Goal: Task Accomplishment & Management: Use online tool/utility

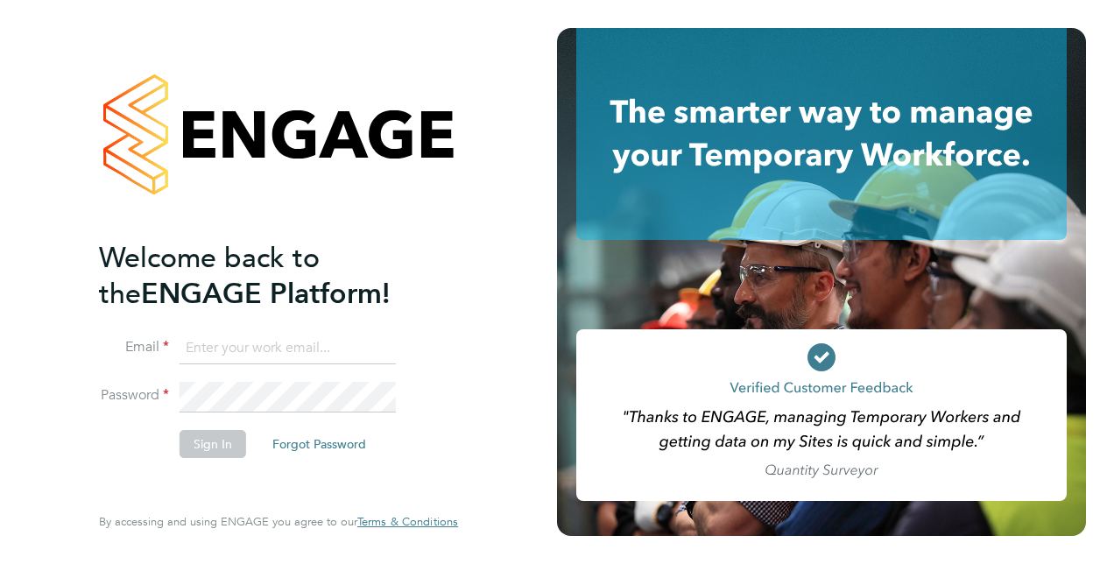
type input "karen.anderson2@justice.gov.uk"
click at [228, 447] on button "Sign In" at bounding box center [212, 444] width 67 height 28
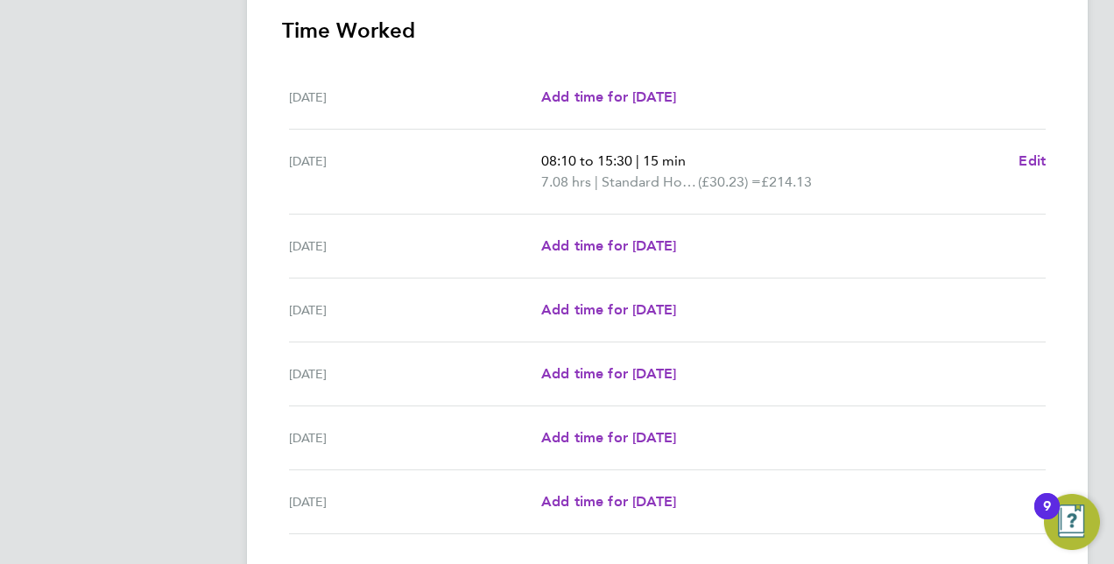
scroll to position [628, 0]
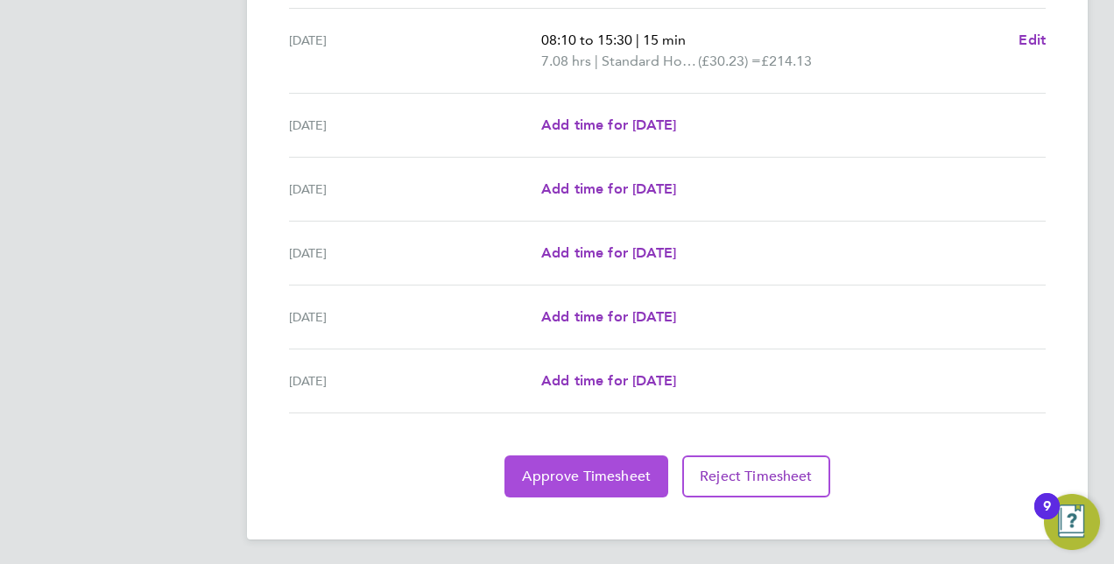
click at [569, 469] on span "Approve Timesheet" at bounding box center [586, 477] width 129 height 18
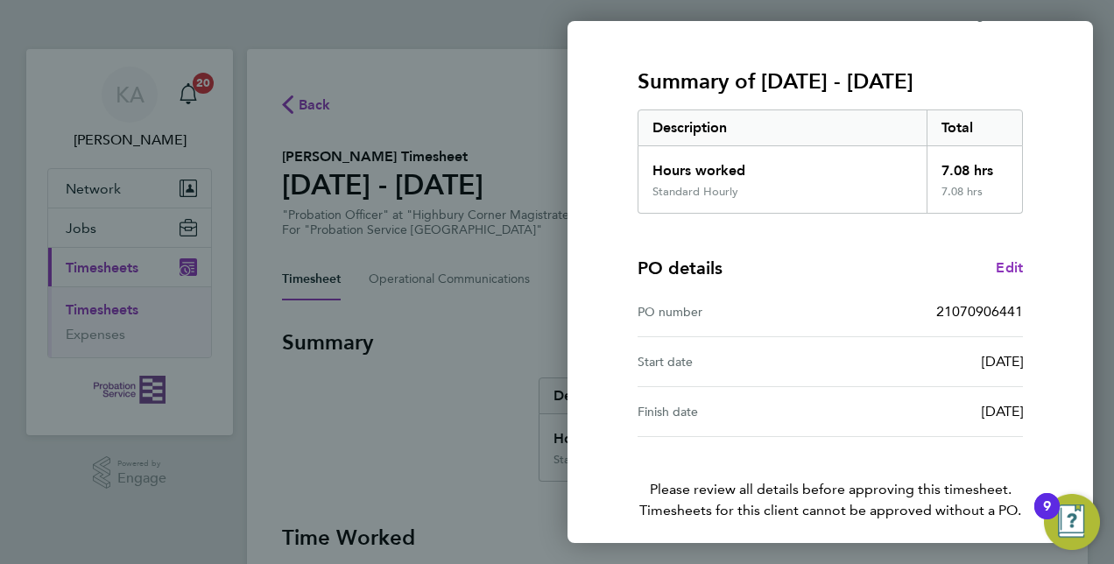
scroll to position [273, 0]
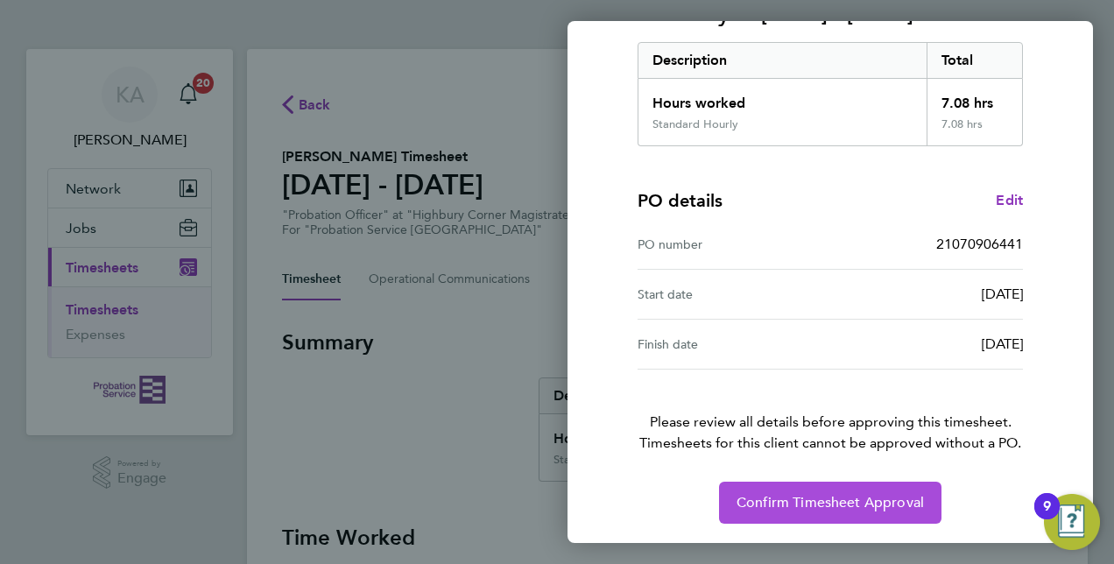
click at [774, 496] on span "Confirm Timesheet Approval" at bounding box center [829, 503] width 187 height 18
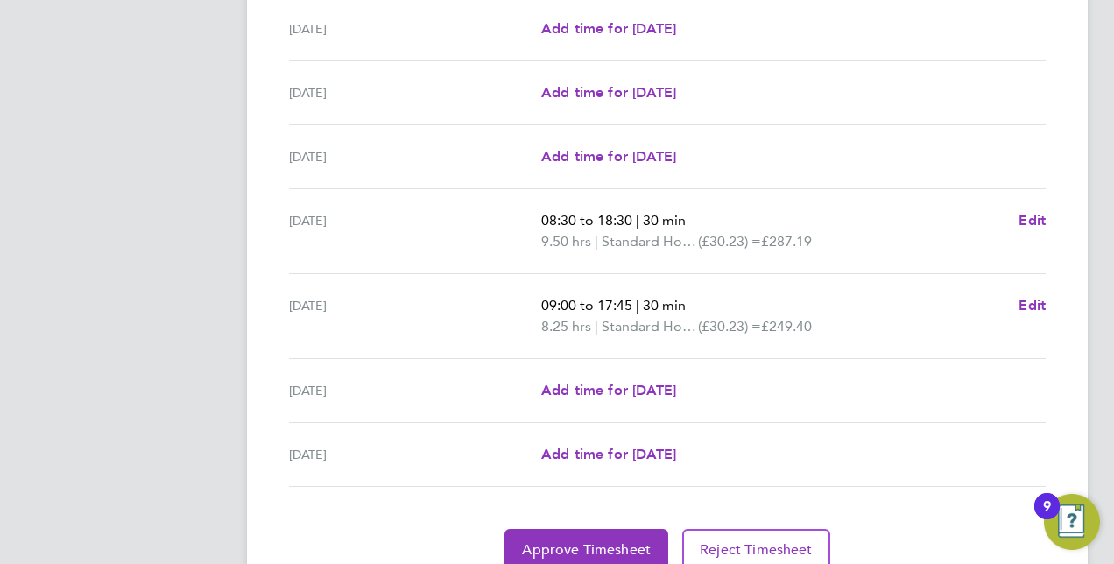
scroll to position [649, 0]
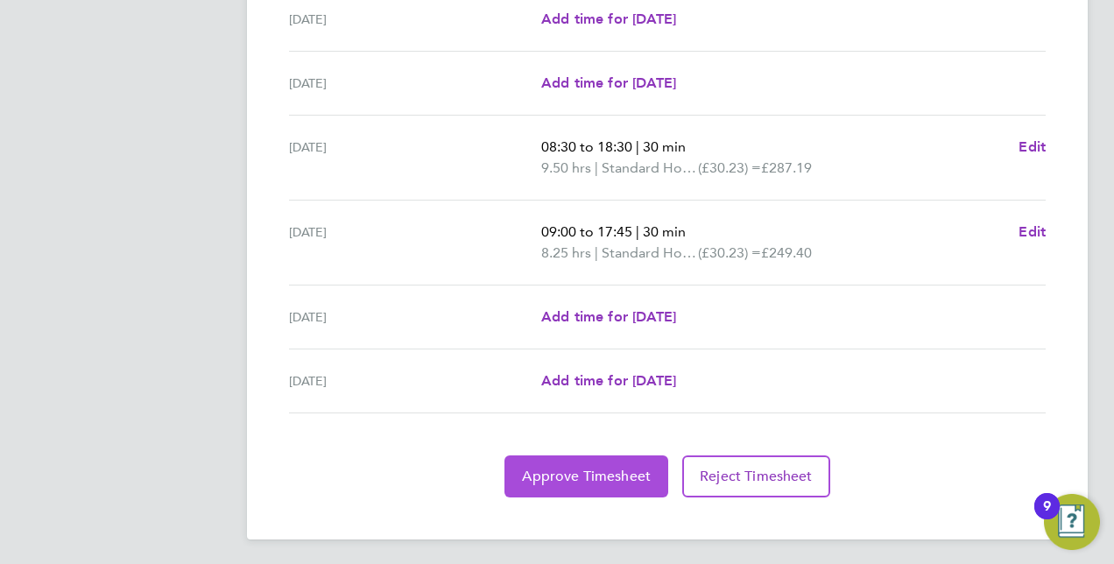
click at [609, 485] on button "Approve Timesheet" at bounding box center [586, 476] width 164 height 42
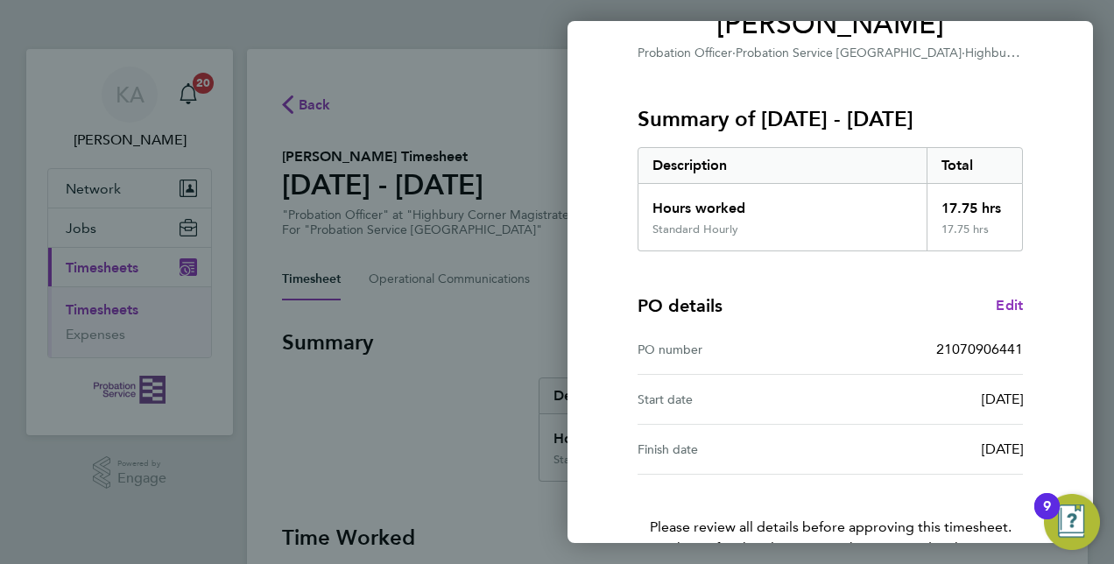
scroll to position [273, 0]
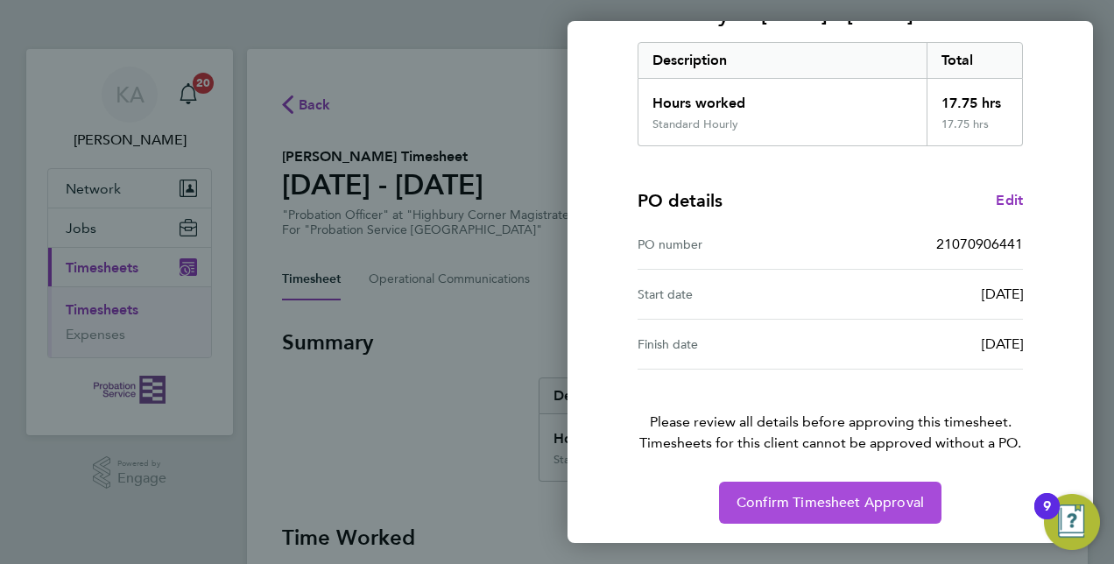
click at [834, 496] on span "Confirm Timesheet Approval" at bounding box center [829, 503] width 187 height 18
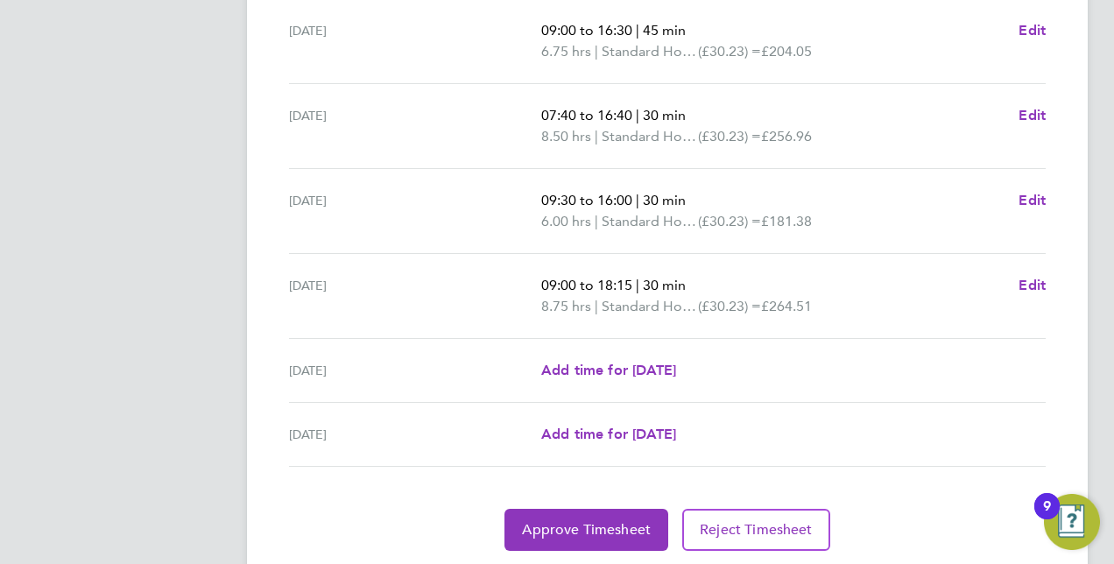
scroll to position [691, 0]
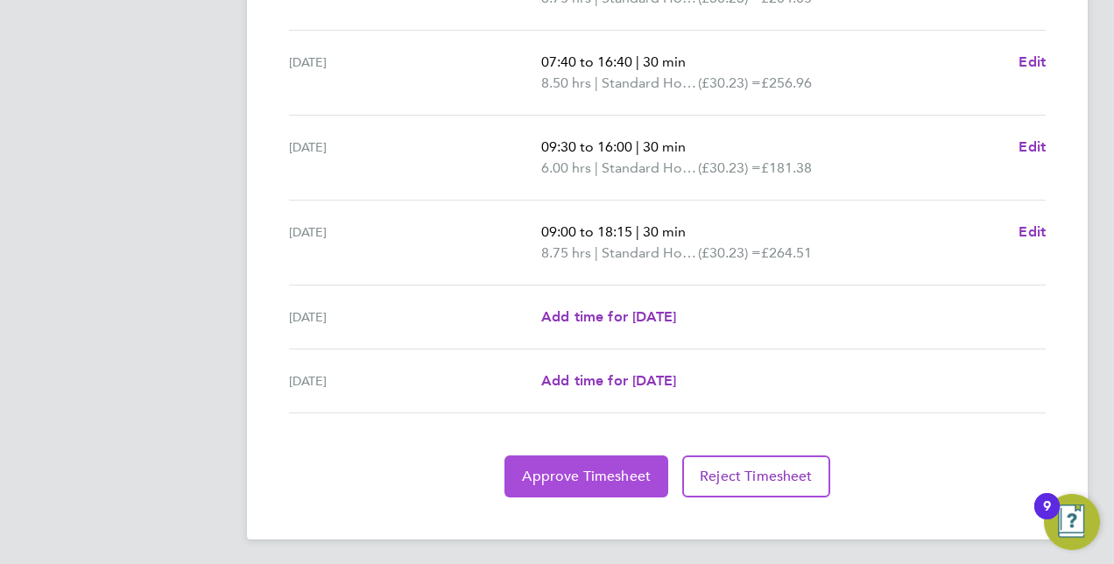
click at [601, 468] on span "Approve Timesheet" at bounding box center [586, 477] width 129 height 18
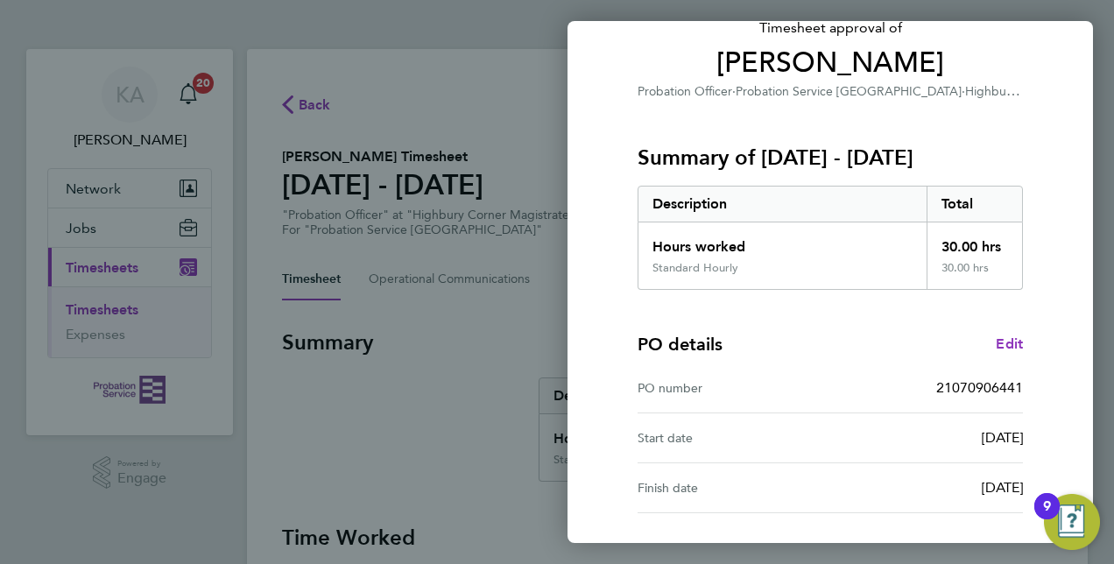
scroll to position [273, 0]
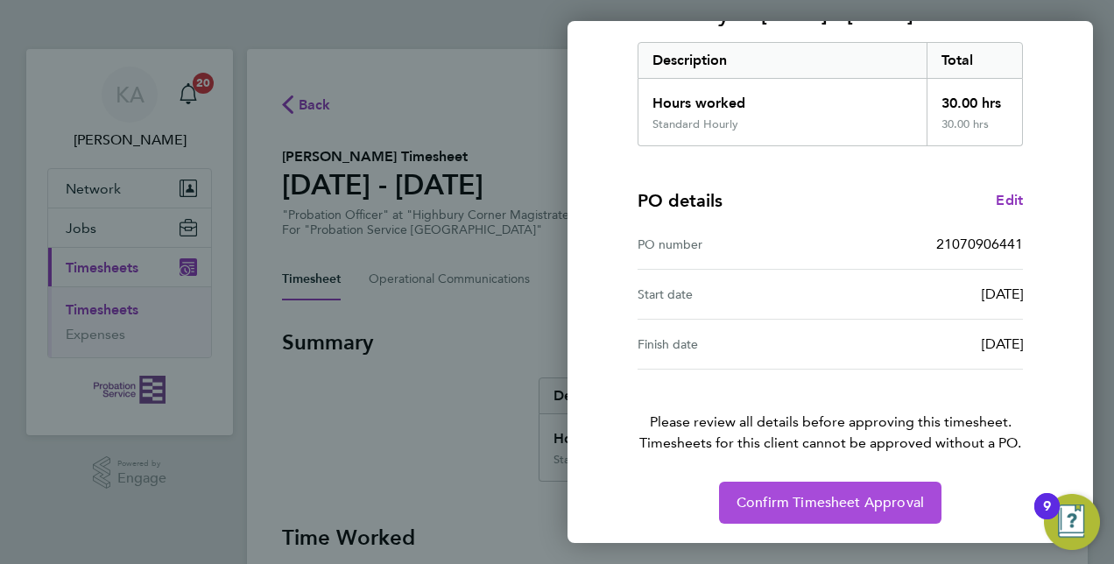
click at [791, 503] on span "Confirm Timesheet Approval" at bounding box center [829, 503] width 187 height 18
